Goal: Participate in discussion: Engage in conversation with other users on a specific topic

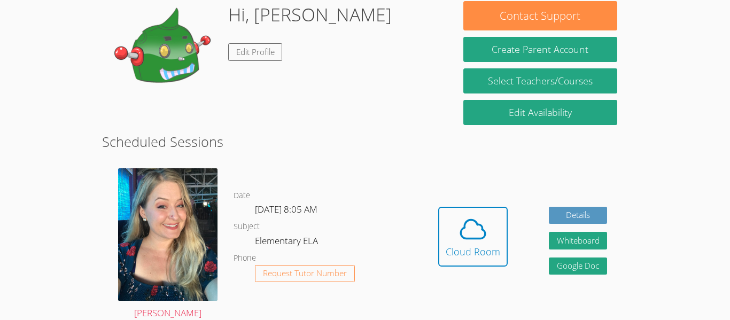
scroll to position [171, 0]
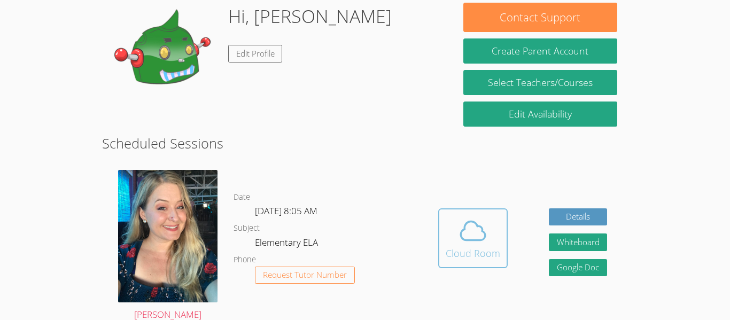
click at [467, 251] on div "Cloud Room" at bounding box center [473, 253] width 55 height 15
click at [307, 82] on div "Hi, Jameson Edit Profile" at bounding box center [310, 56] width 164 height 107
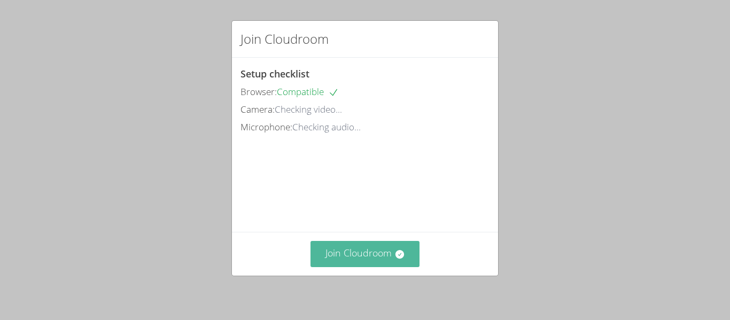
click at [385, 253] on button "Join Cloudroom" at bounding box center [366, 254] width 110 height 26
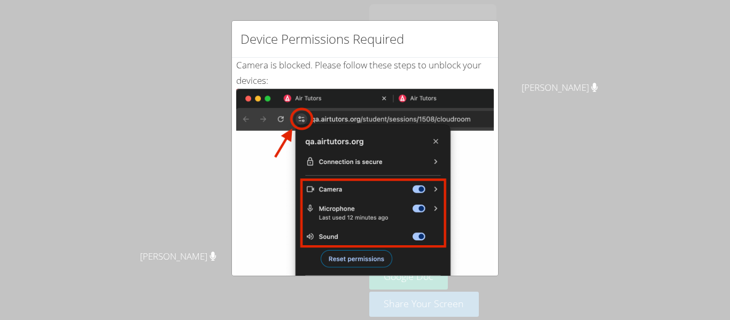
click at [207, 193] on div "Device Permissions Required Camera is blocked . Please follow these steps to un…" at bounding box center [365, 160] width 730 height 320
click at [339, 262] on img at bounding box center [365, 210] width 258 height 242
click at [579, 244] on div "Device Permissions Required Camera is blocked . Please follow these steps to un…" at bounding box center [365, 160] width 730 height 320
click at [435, 53] on div "Device Permissions Required" at bounding box center [365, 39] width 266 height 37
click at [284, 265] on img at bounding box center [365, 210] width 258 height 242
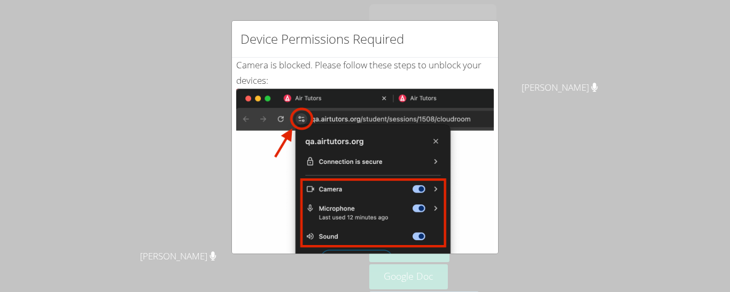
click at [354, 257] on div "Device Permissions Required Camera is blocked . Please follow these steps to un…" at bounding box center [365, 146] width 730 height 292
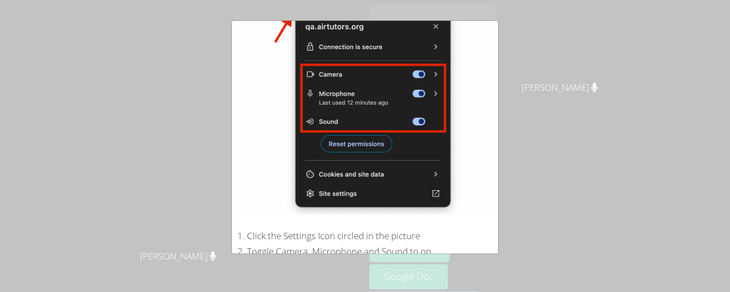
scroll to position [111, 0]
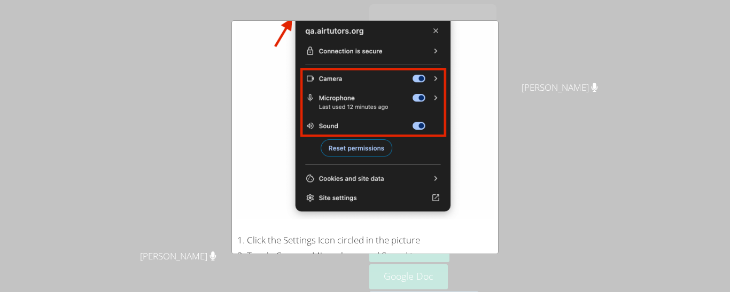
click at [346, 145] on img at bounding box center [365, 99] width 258 height 242
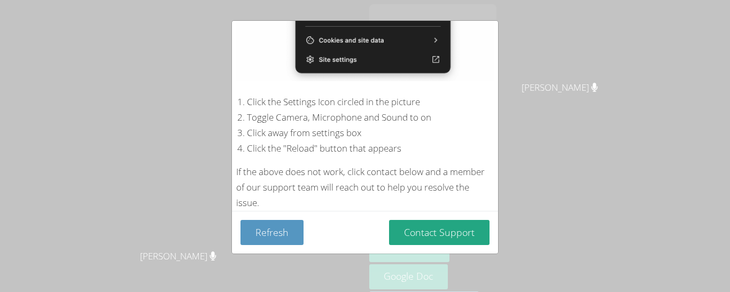
scroll to position [248, 0]
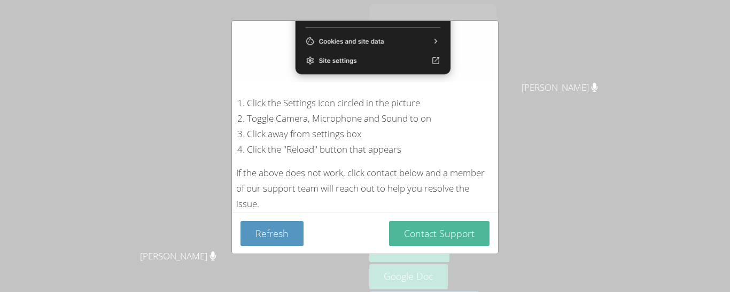
click at [460, 226] on button "Contact Support" at bounding box center [439, 233] width 100 height 25
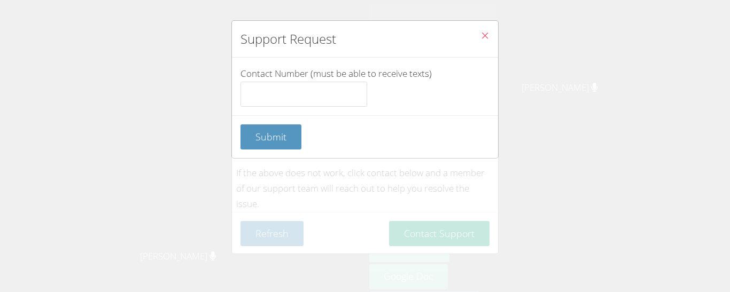
click at [482, 31] on icon "Close" at bounding box center [485, 35] width 9 height 9
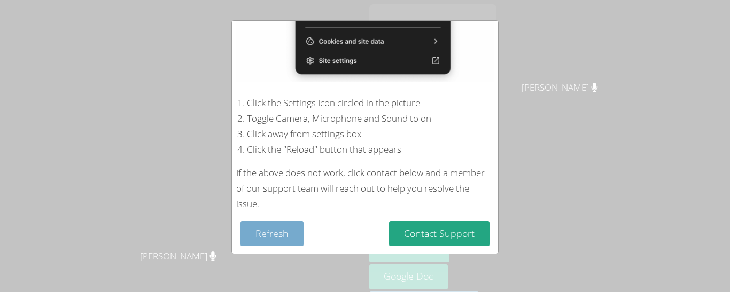
click at [249, 234] on button "Refresh" at bounding box center [272, 233] width 63 height 25
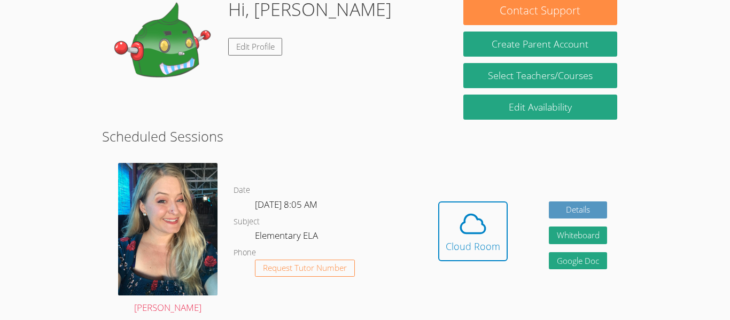
scroll to position [142, 0]
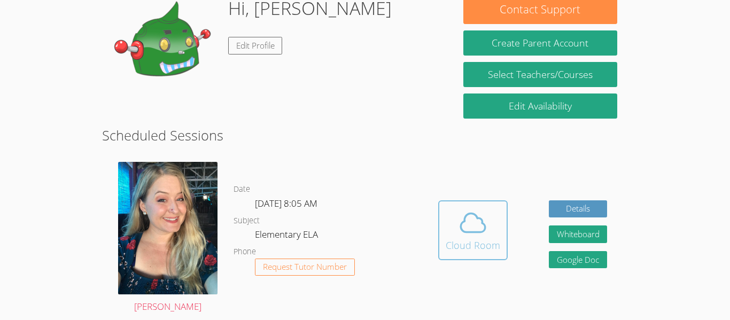
click at [458, 221] on icon at bounding box center [473, 223] width 30 height 30
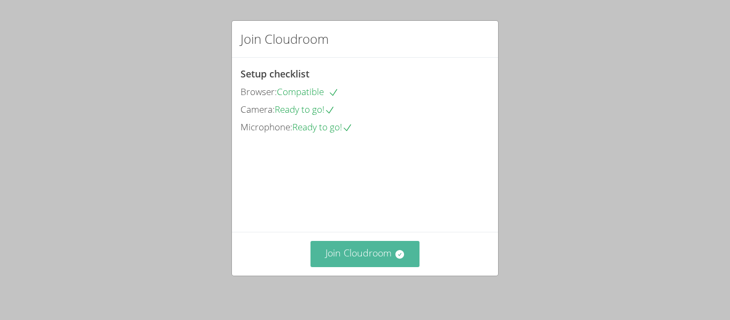
click at [386, 253] on button "Join Cloudroom" at bounding box center [366, 254] width 110 height 26
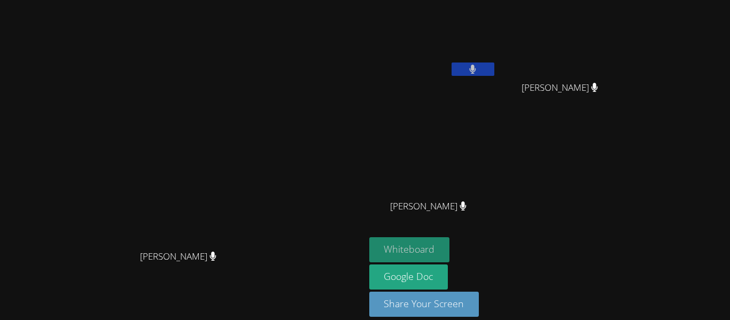
click at [450, 244] on button "Whiteboard" at bounding box center [409, 249] width 81 height 25
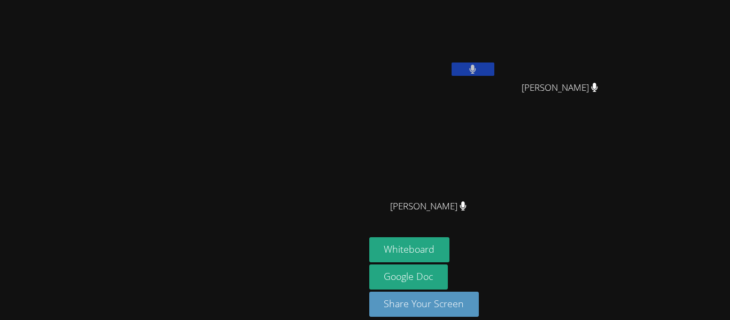
scroll to position [12, 0]
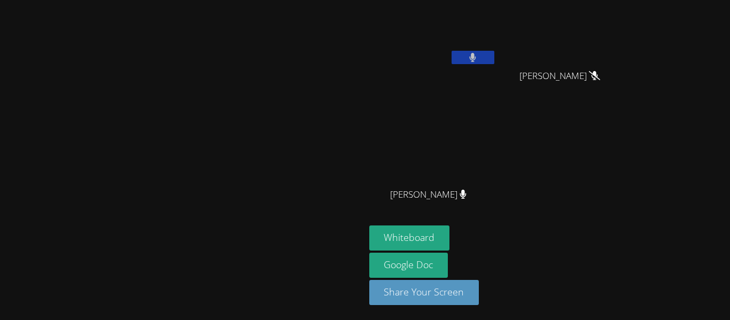
click at [262, 88] on video at bounding box center [182, 133] width 160 height 200
drag, startPoint x: 230, startPoint y: 128, endPoint x: 264, endPoint y: 140, distance: 36.2
click at [262, 140] on video at bounding box center [182, 133] width 160 height 200
click at [102, 71] on video at bounding box center [182, 133] width 160 height 200
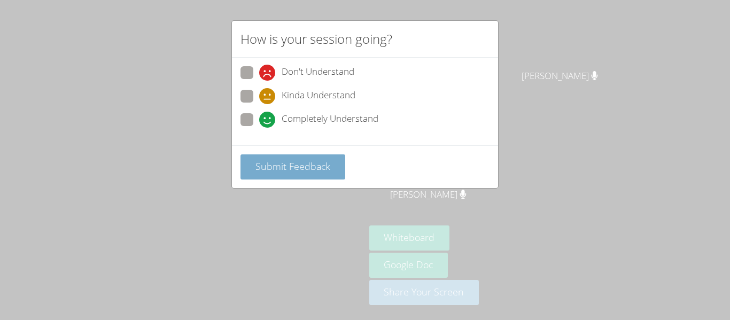
click at [330, 167] on button "Submit Feedback" at bounding box center [293, 166] width 105 height 25
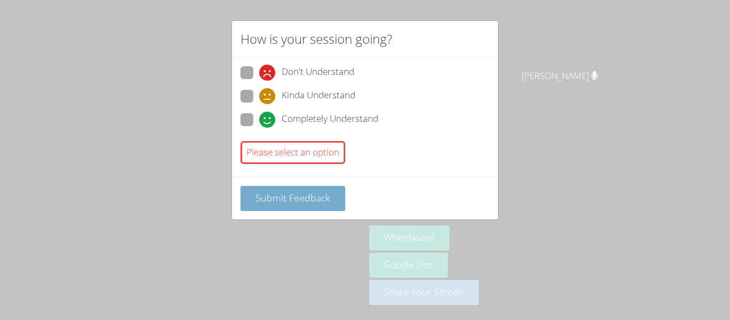
click at [330, 167] on div "Please select an option" at bounding box center [365, 153] width 249 height 32
click at [259, 128] on span at bounding box center [259, 128] width 0 height 0
click at [259, 120] on input "Completely Understand" at bounding box center [263, 117] width 9 height 9
radio input "true"
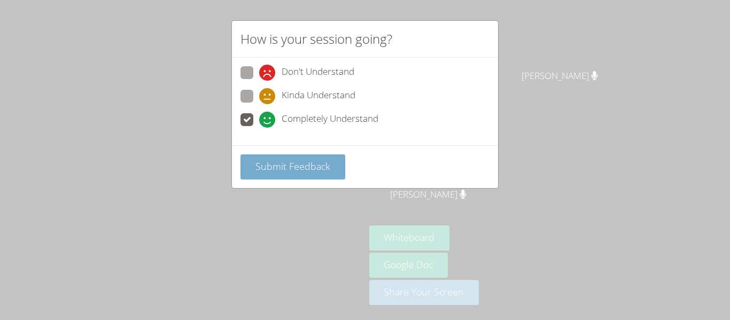
click at [270, 171] on span "Submit Feedback" at bounding box center [293, 166] width 75 height 13
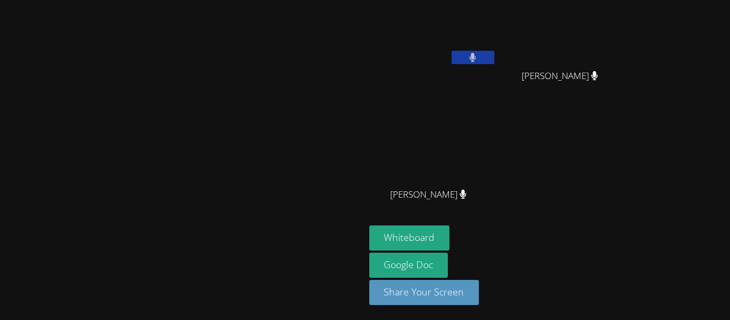
click at [494, 55] on button at bounding box center [473, 57] width 43 height 13
click at [478, 55] on icon at bounding box center [472, 57] width 11 height 9
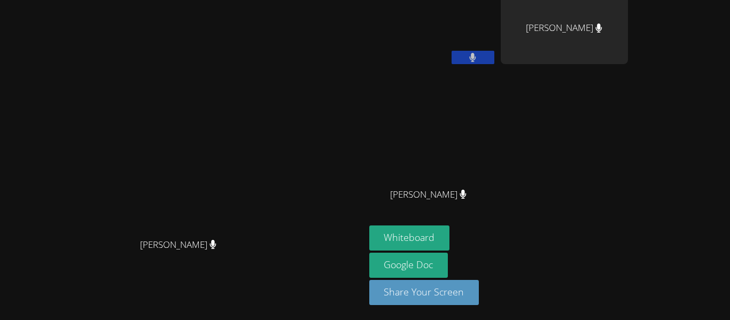
scroll to position [0, 0]
